Goal: Information Seeking & Learning: Find specific fact

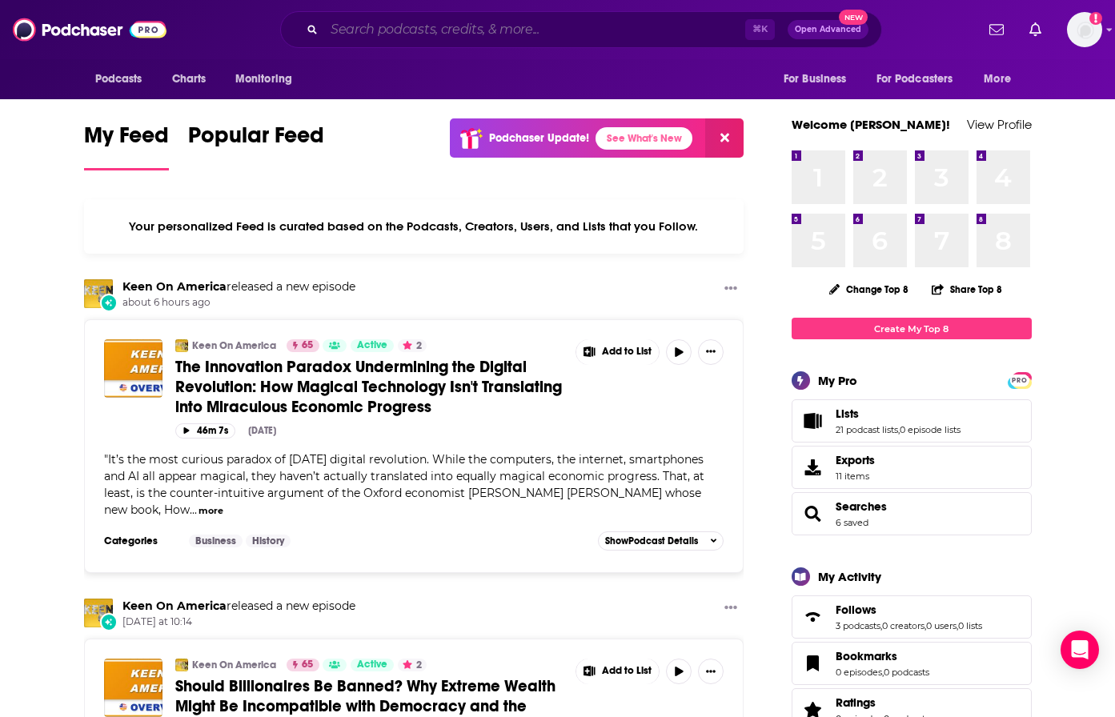
click at [462, 25] on input "Search podcasts, credits, & more..." at bounding box center [534, 30] width 421 height 26
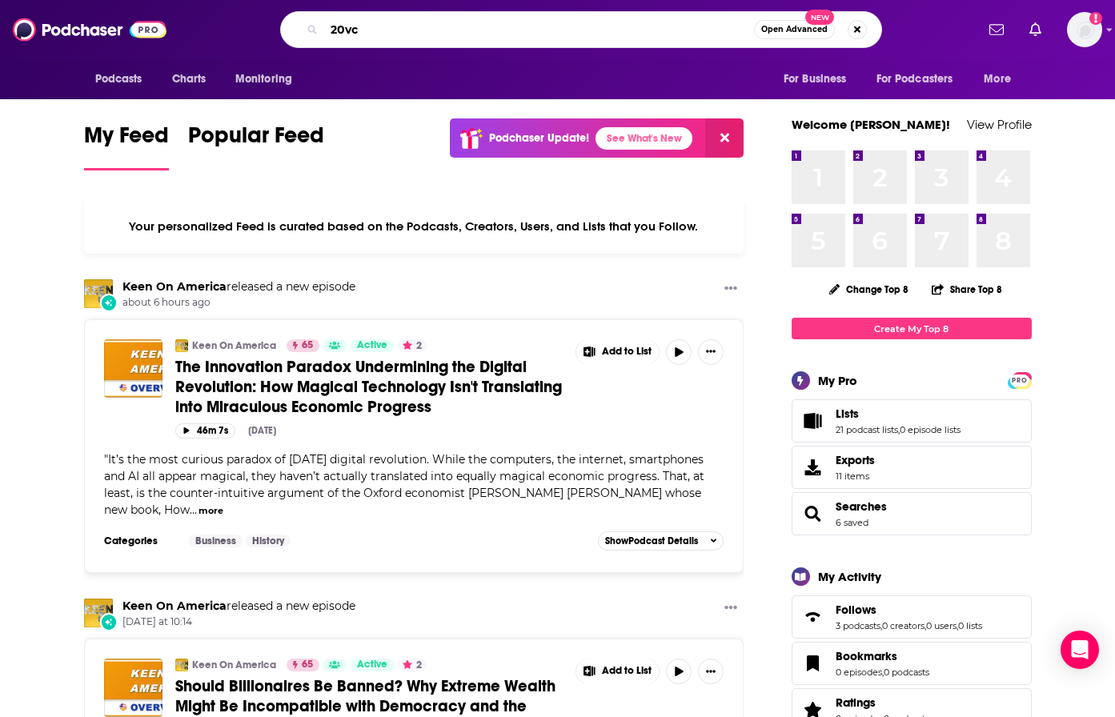
type input "20vc"
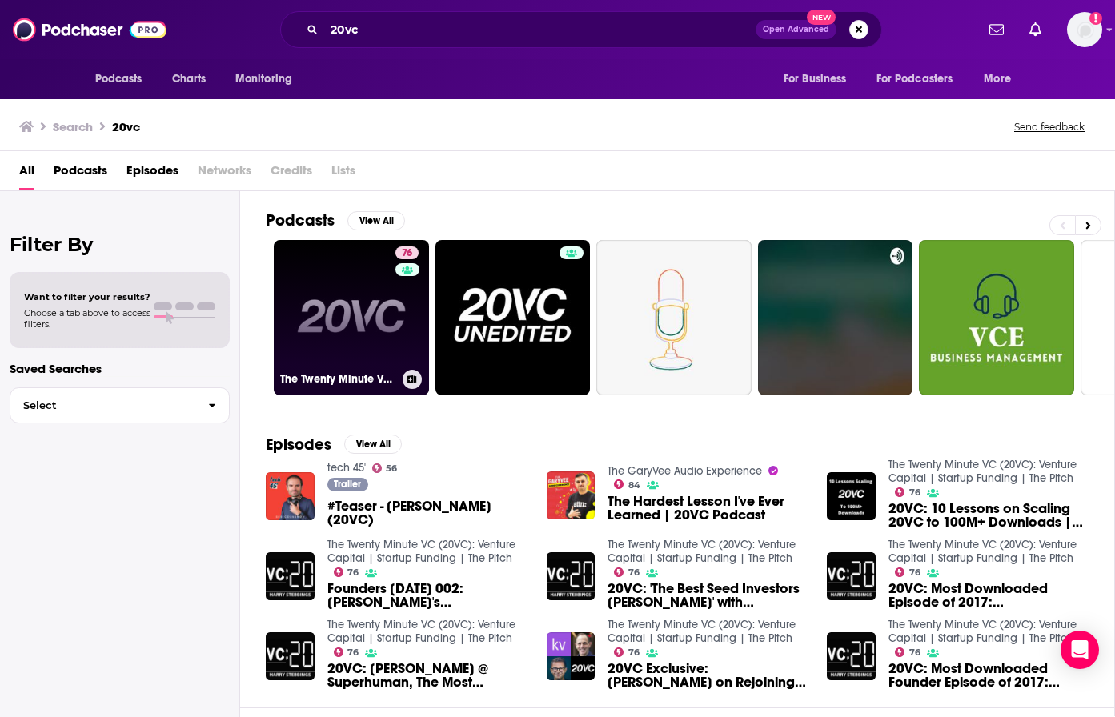
click at [335, 329] on link "76 The Twenty Minute VC (20VC): Venture Capital | Startup Funding | The Pitch" at bounding box center [351, 317] width 155 height 155
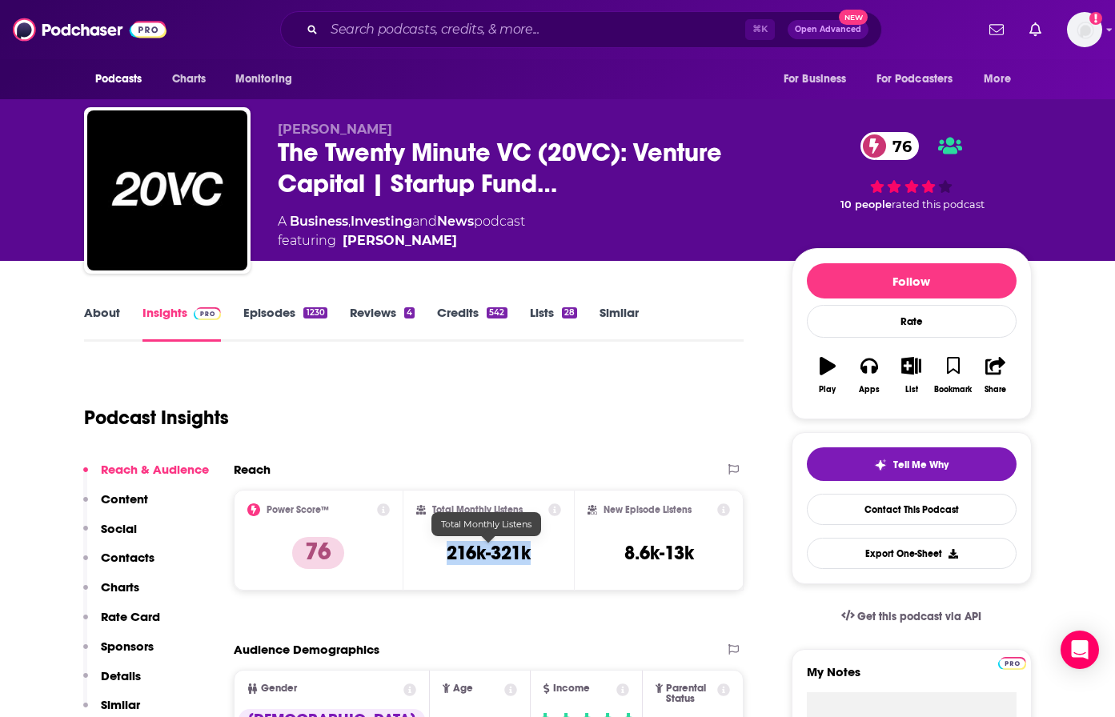
drag, startPoint x: 547, startPoint y: 559, endPoint x: 435, endPoint y: 556, distance: 111.3
click at [437, 559] on div "Total Monthly Listens 216k-321k" at bounding box center [488, 540] width 145 height 74
copy h3 "216k-321k"
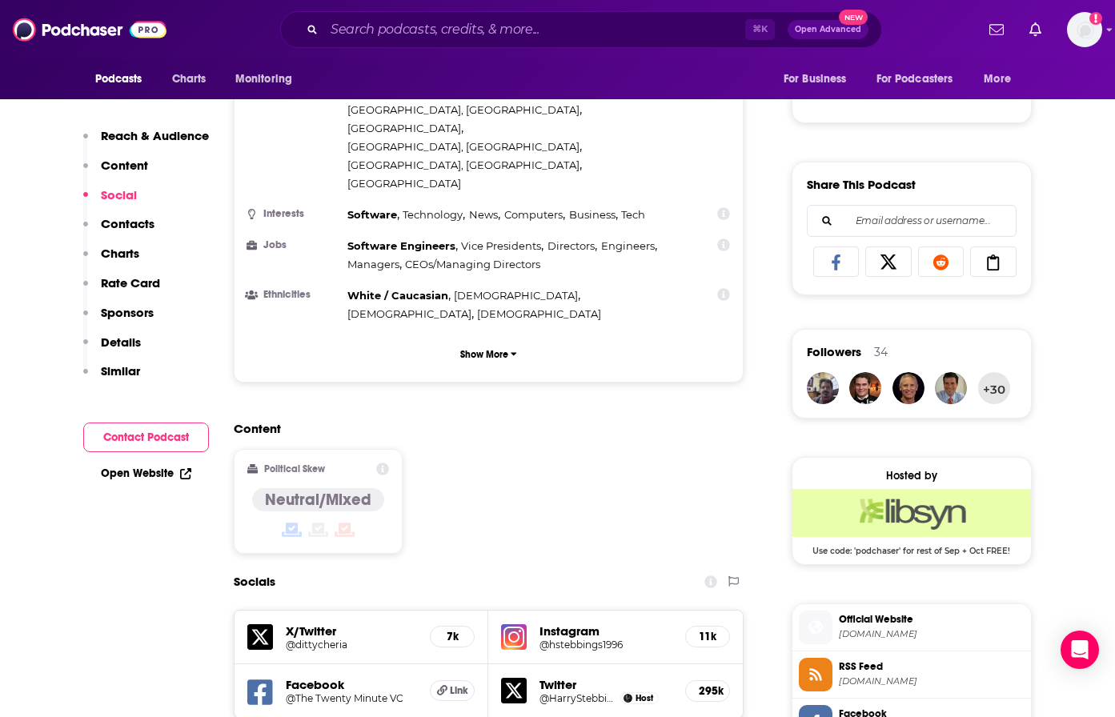
scroll to position [1087, 0]
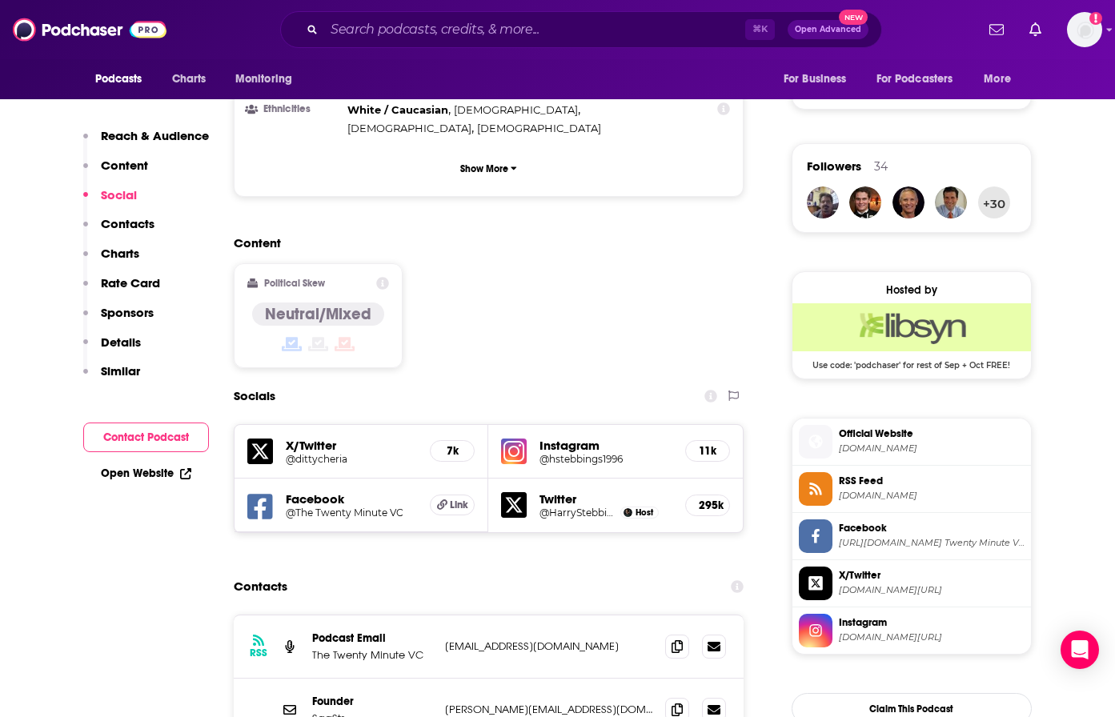
click at [570, 438] on h5 "Instagram" at bounding box center [605, 445] width 133 height 15
click at [574, 453] on h5 "@hstebbings1996" at bounding box center [605, 459] width 133 height 12
click at [559, 491] on h5 "Twitter" at bounding box center [605, 498] width 133 height 15
click at [564, 507] on h5 "@HarryStebbings" at bounding box center [577, 513] width 77 height 12
